Goal: Task Accomplishment & Management: Manage account settings

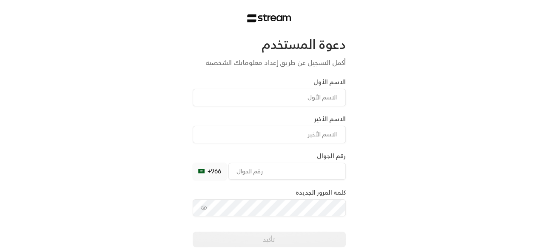
type input "Mahmoud"
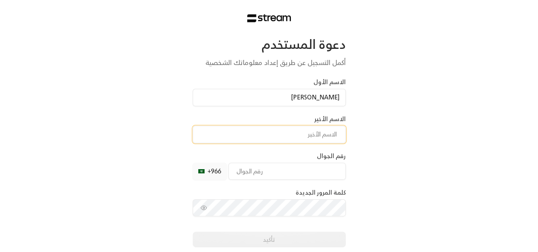
click at [305, 138] on input at bounding box center [269, 134] width 153 height 17
type input "ُ"
type input "Elsayed"
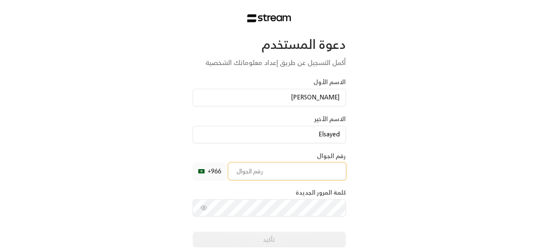
click at [267, 169] on input "tel" at bounding box center [286, 171] width 117 height 17
type input "583513668"
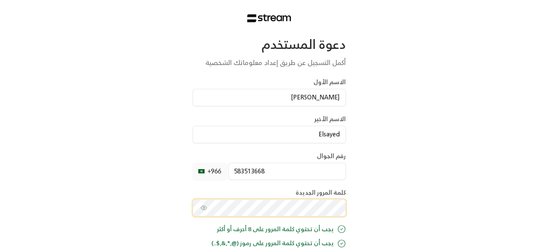
scroll to position [1, 0]
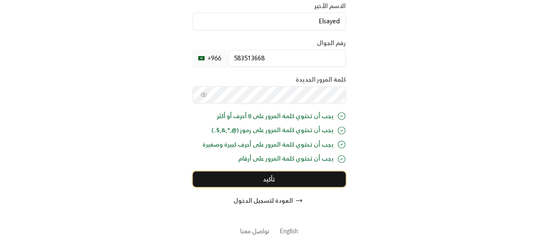
click at [288, 176] on button "تأكيد" at bounding box center [269, 179] width 153 height 16
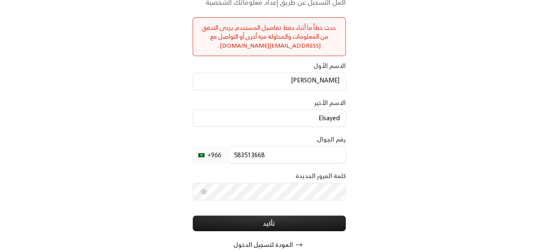
scroll to position [104, 0]
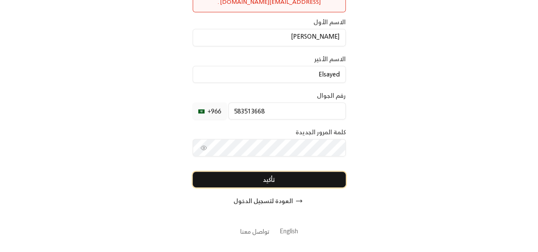
click at [259, 183] on button "تأكيد" at bounding box center [269, 180] width 153 height 16
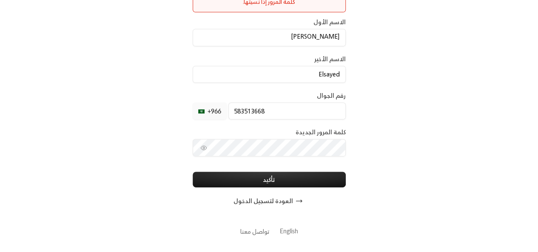
click at [272, 200] on button "العودة لتسجيل الدخول" at bounding box center [269, 201] width 153 height 17
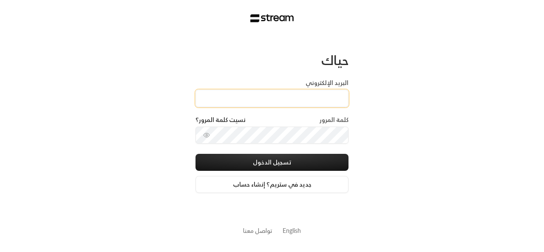
click at [281, 100] on input "البريد الإلكتروني" at bounding box center [272, 98] width 153 height 17
type input "melsayed2409@gmail.com"
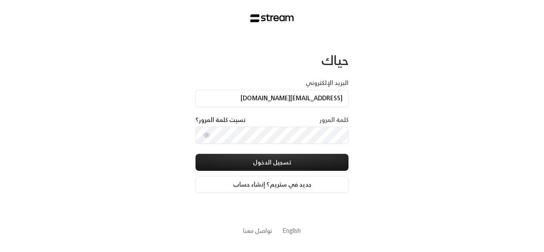
click at [400, 137] on div "حياك البريد الإلكتروني melsayed2409@gmail.com كلمة المرور نسيت كلمة المرور؟ تسج…" at bounding box center [272, 126] width 544 height 252
click at [196, 154] on button "تسجيل الدخول" at bounding box center [272, 162] width 153 height 17
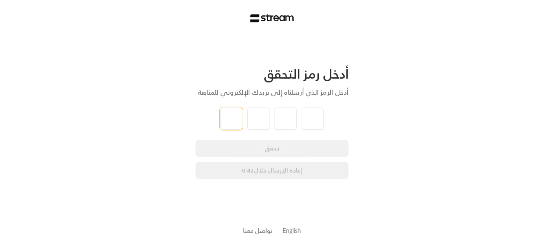
type input "6"
type input "4"
type input "1"
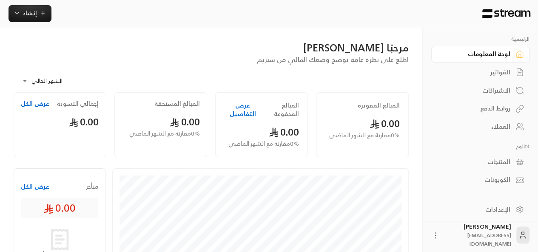
click at [434, 239] on icon at bounding box center [435, 235] width 9 height 9
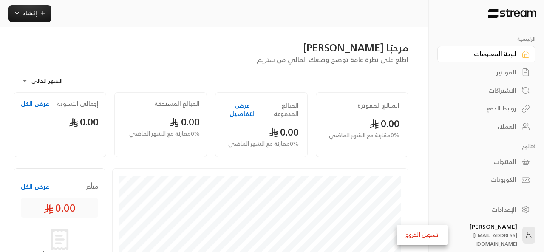
click at [440, 200] on div at bounding box center [272, 126] width 544 height 252
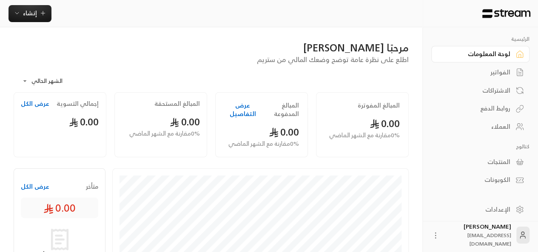
click at [497, 72] on div "الفواتير" at bounding box center [476, 72] width 68 height 9
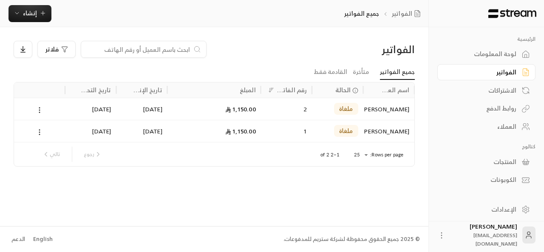
click at [498, 92] on div "الاشتراكات" at bounding box center [482, 90] width 68 height 9
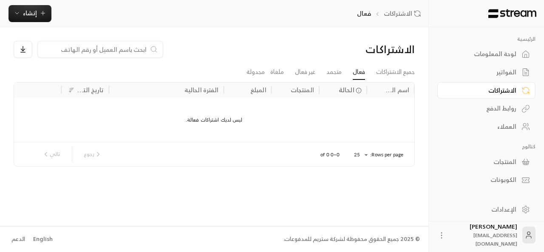
click at [485, 58] on div "لوحة المعلومات" at bounding box center [482, 54] width 68 height 9
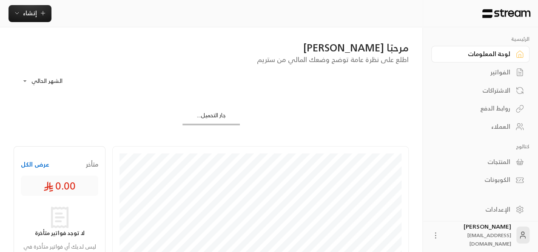
scroll to position [264, 0]
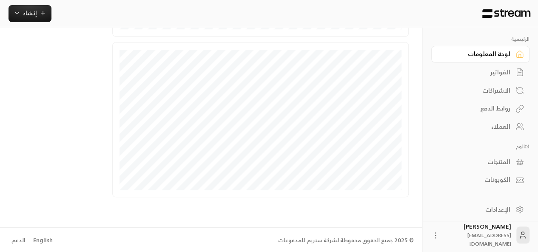
click at [512, 209] on link "الإعدادات" at bounding box center [480, 209] width 98 height 17
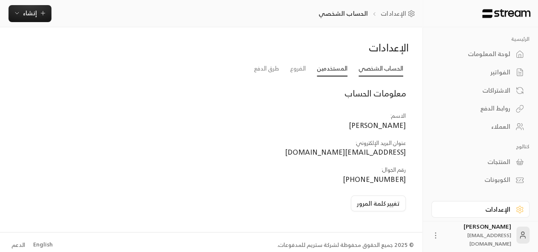
click at [329, 68] on link "المستخدمين" at bounding box center [332, 68] width 31 height 15
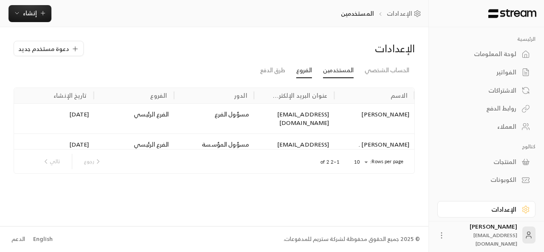
click at [308, 74] on link "الفروع" at bounding box center [304, 70] width 16 height 15
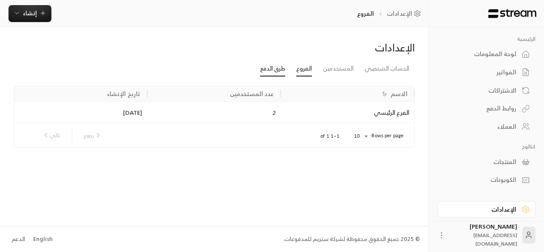
click at [273, 71] on link "طرق الدفع" at bounding box center [272, 68] width 25 height 15
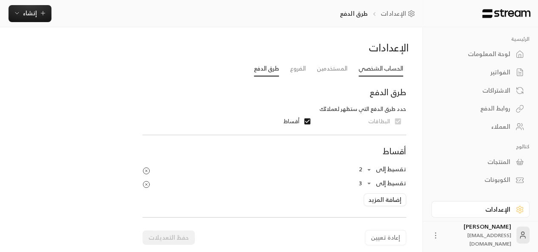
click at [370, 72] on link "الحساب الشخصي" at bounding box center [380, 68] width 45 height 15
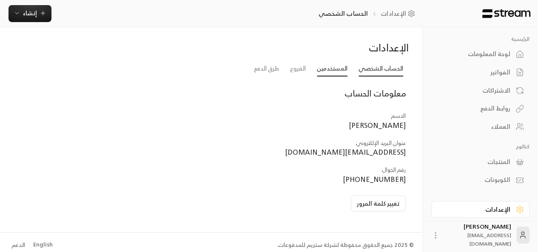
click at [339, 73] on link "المستخدمين" at bounding box center [332, 68] width 31 height 15
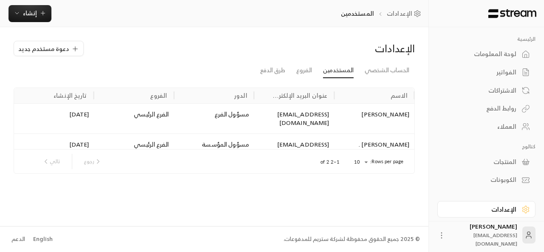
click at [236, 106] on div "مسؤول الفرع" at bounding box center [214, 118] width 80 height 30
click at [259, 119] on div "melsayed2409@gmail.com" at bounding box center [294, 118] width 80 height 30
click at [260, 137] on div "a.alshiban@rowoad.com" at bounding box center [294, 149] width 80 height 30
click at [54, 53] on span "دعوة مستخدم جديد" at bounding box center [43, 48] width 51 height 9
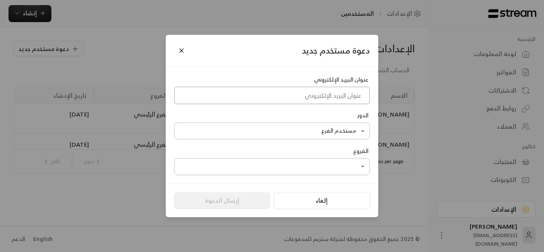
click at [271, 93] on input at bounding box center [272, 95] width 196 height 17
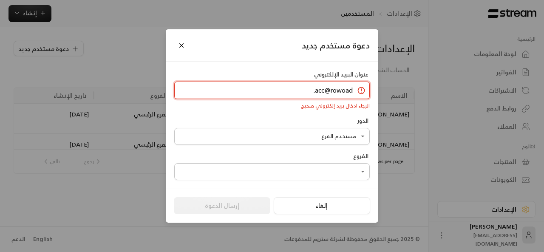
type input "acc@rowoad."
click at [181, 48] on button "Close" at bounding box center [181, 45] width 15 height 15
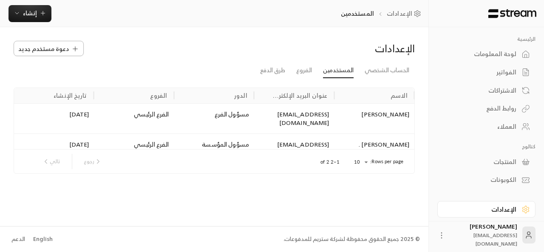
click at [71, 44] on button "دعوة مستخدم جديد" at bounding box center [49, 48] width 70 height 15
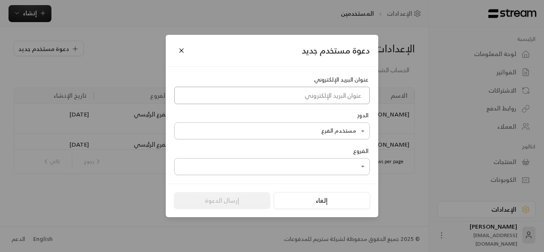
click at [296, 98] on input at bounding box center [272, 95] width 196 height 17
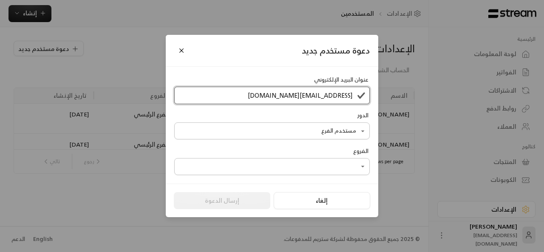
type input "acc@rowoad.com"
click at [340, 136] on body "الرئيسية لوحة المعلومات الفواتير الاشتراكات روابط الدفع العملاء كتالوج المنتجات…" at bounding box center [272, 126] width 544 height 252
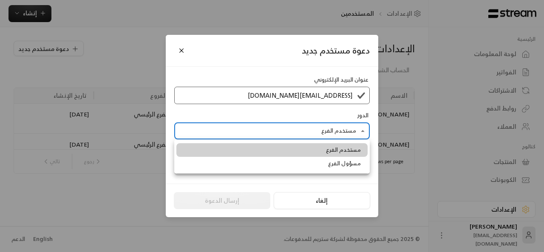
click at [348, 125] on div at bounding box center [272, 126] width 544 height 252
click at [348, 125] on body "الرئيسية لوحة المعلومات الفواتير الاشتراكات روابط الدفع العملاء كتالوج المنتجات…" at bounding box center [272, 126] width 544 height 252
click at [354, 165] on span "مسؤول الفرع" at bounding box center [344, 163] width 33 height 9
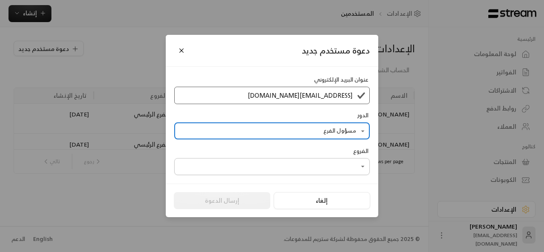
type input "**********"
click at [348, 165] on body "الرئيسية لوحة المعلومات الفواتير الاشتراكات روابط الدفع العملاء كتالوج المنتجات…" at bounding box center [272, 126] width 544 height 252
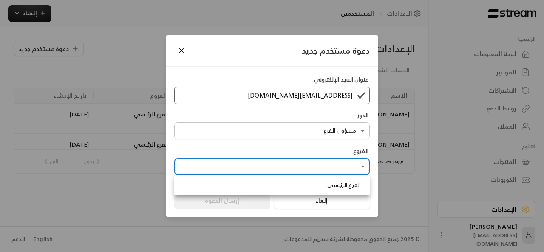
click at [349, 183] on span "الفرع الرئيسي" at bounding box center [344, 185] width 34 height 9
type input "**********"
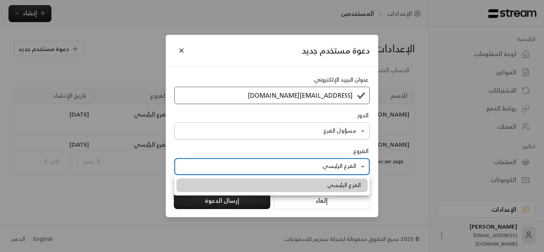
click at [332, 189] on span "الفرع الرئيسي" at bounding box center [344, 185] width 34 height 9
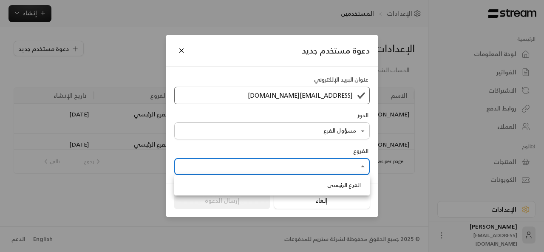
click at [303, 186] on li "الفرع الرئيسي" at bounding box center [271, 186] width 191 height 14
type input "**********"
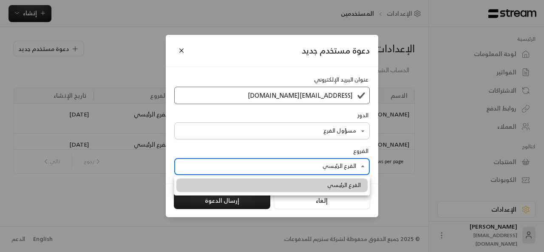
click at [251, 202] on div at bounding box center [272, 126] width 544 height 252
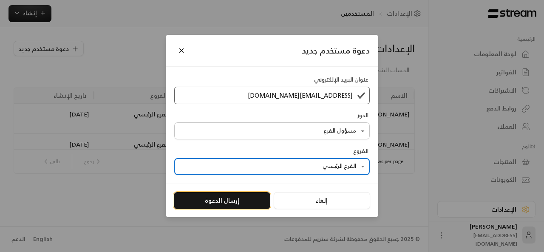
click at [251, 204] on button "إرسال الدعوة" at bounding box center [222, 200] width 97 height 17
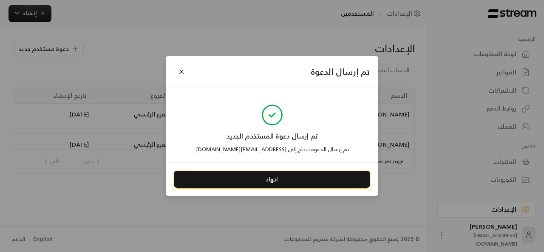
click at [304, 180] on button "انهاء" at bounding box center [272, 179] width 196 height 17
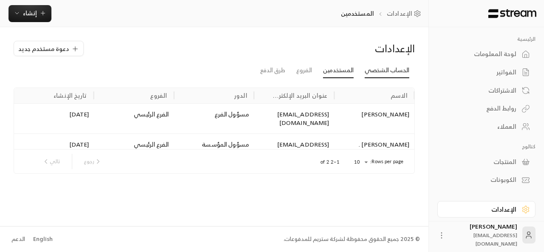
click at [384, 68] on link "الحساب الشخصي" at bounding box center [387, 70] width 45 height 15
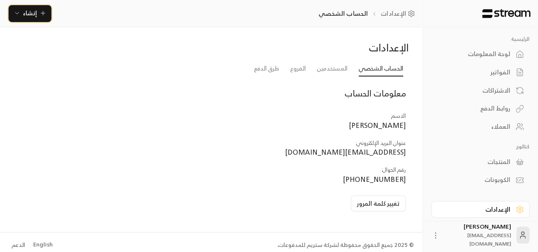
click at [34, 11] on span "إنشاء" at bounding box center [30, 13] width 14 height 11
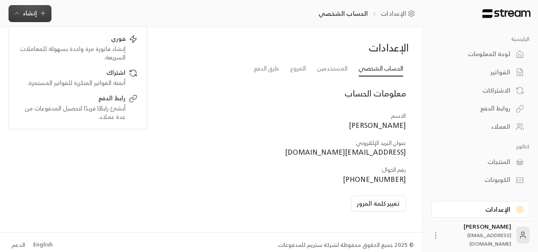
click at [236, 33] on div "الإعدادات الحساب الشخصي المستخدمين الفروع طرق الدفع معلومات الحساب الاسم : Mahm…" at bounding box center [211, 129] width 422 height 205
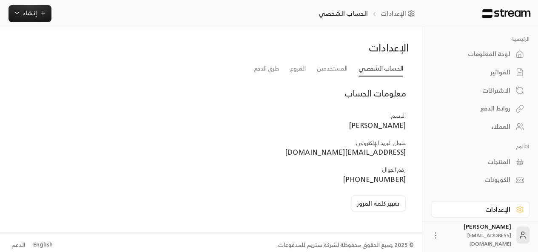
click at [490, 11] on img at bounding box center [506, 13] width 50 height 9
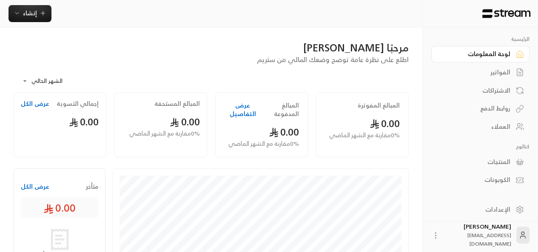
click at [437, 236] on icon at bounding box center [435, 235] width 9 height 9
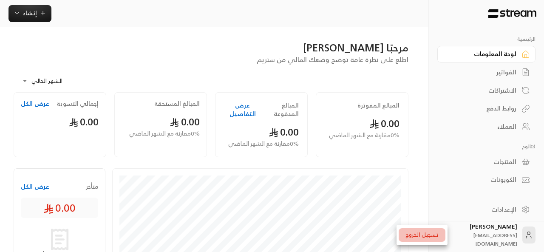
click at [437, 236] on li "تسجيل الخروج" at bounding box center [422, 235] width 47 height 14
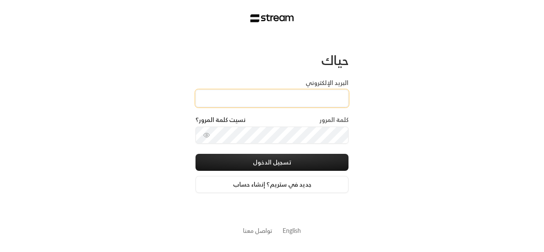
drag, startPoint x: 0, startPoint y: 0, endPoint x: 302, endPoint y: 98, distance: 317.3
click at [302, 98] on input "البريد الإلكتروني" at bounding box center [272, 98] width 153 height 17
click at [448, 38] on div "حياك البريد الإلكتروني كلمة المرور نسيت كلمة المرور؟ تسجيل الدخول جديد في ستريم…" at bounding box center [272, 126] width 544 height 252
click at [304, 102] on input "البريد الإلكتروني" at bounding box center [272, 98] width 153 height 17
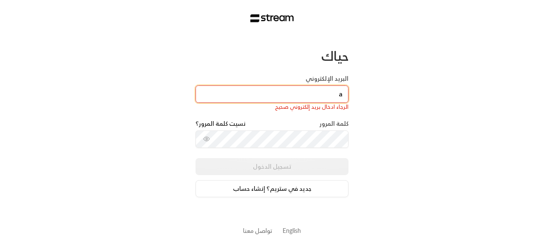
type input "[EMAIL_ADDRESS][DOMAIN_NAME]"
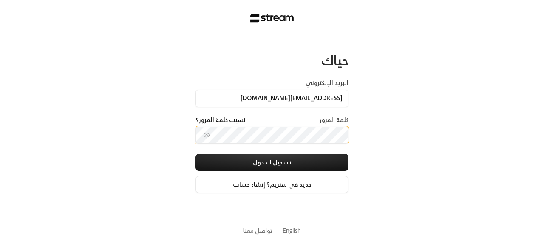
click at [196, 154] on button "تسجيل الدخول" at bounding box center [272, 162] width 153 height 17
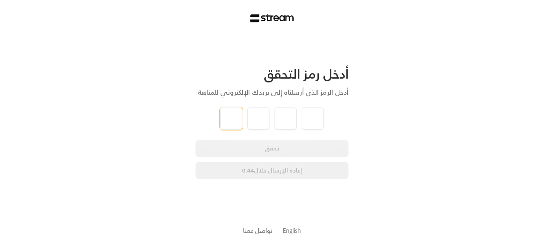
type input "9"
type input "3"
type input "4"
type input "0"
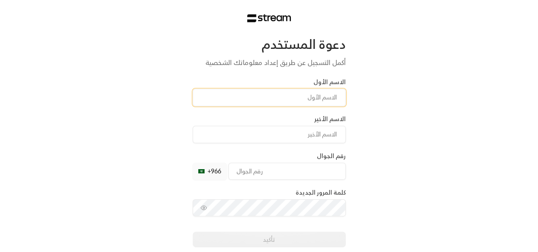
click at [306, 95] on input at bounding box center [269, 97] width 153 height 17
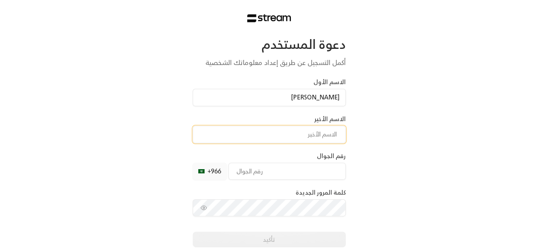
click at [301, 133] on input at bounding box center [269, 134] width 153 height 17
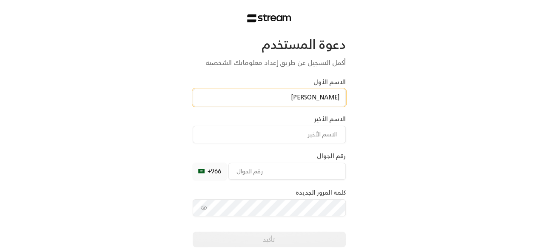
click at [301, 102] on input "[PERSON_NAME]" at bounding box center [269, 97] width 153 height 17
type input "[PERSON_NAME]"
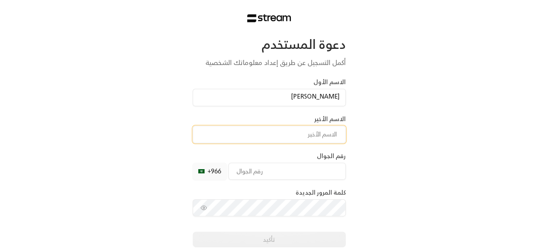
scroll to position [0, 0]
type input "السيد"
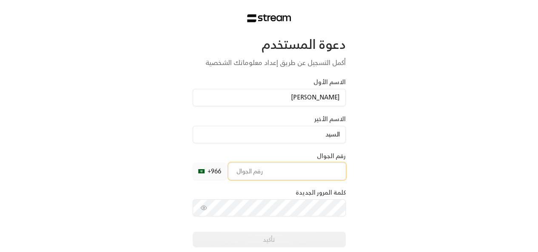
click at [253, 170] on input "tel" at bounding box center [286, 171] width 117 height 17
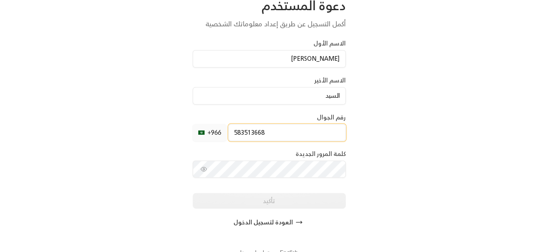
scroll to position [60, 0]
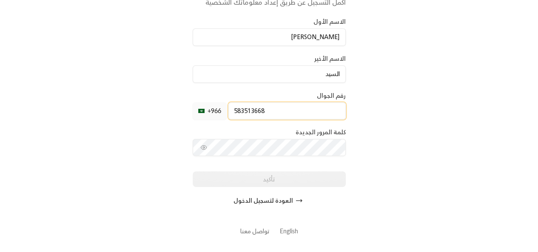
type input "583513668"
click at [298, 156] on div "دعوة المستخدم أكمل التسجيل عن طريق إعداد معلوماتك الشخصية الاسم الأول [PERSON_N…" at bounding box center [269, 93] width 153 height 234
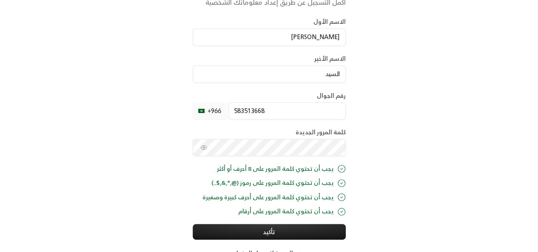
click at [204, 146] on icon "toggle password visibility" at bounding box center [203, 147] width 7 height 7
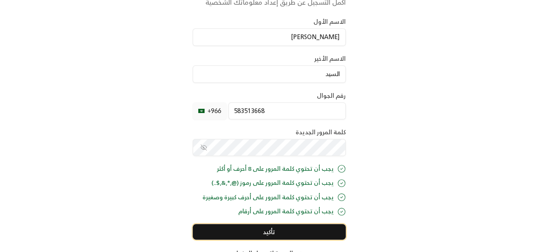
click at [260, 232] on button "تأكيد" at bounding box center [269, 232] width 153 height 16
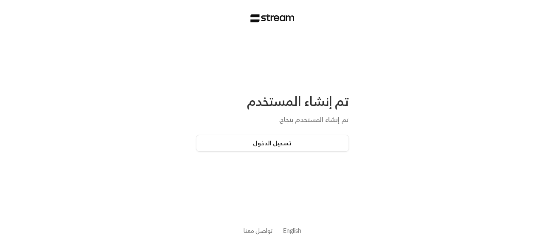
scroll to position [0, 0]
click at [277, 140] on button "تسجيل الدخول" at bounding box center [272, 143] width 153 height 17
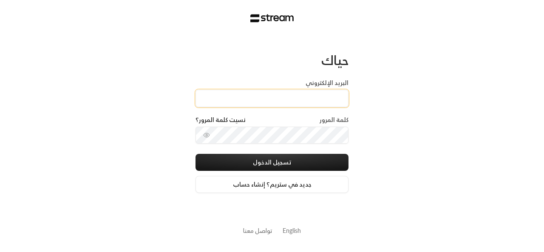
click at [276, 99] on input "البريد الإلكتروني" at bounding box center [272, 98] width 153 height 17
